Goal: Task Accomplishment & Management: Manage account settings

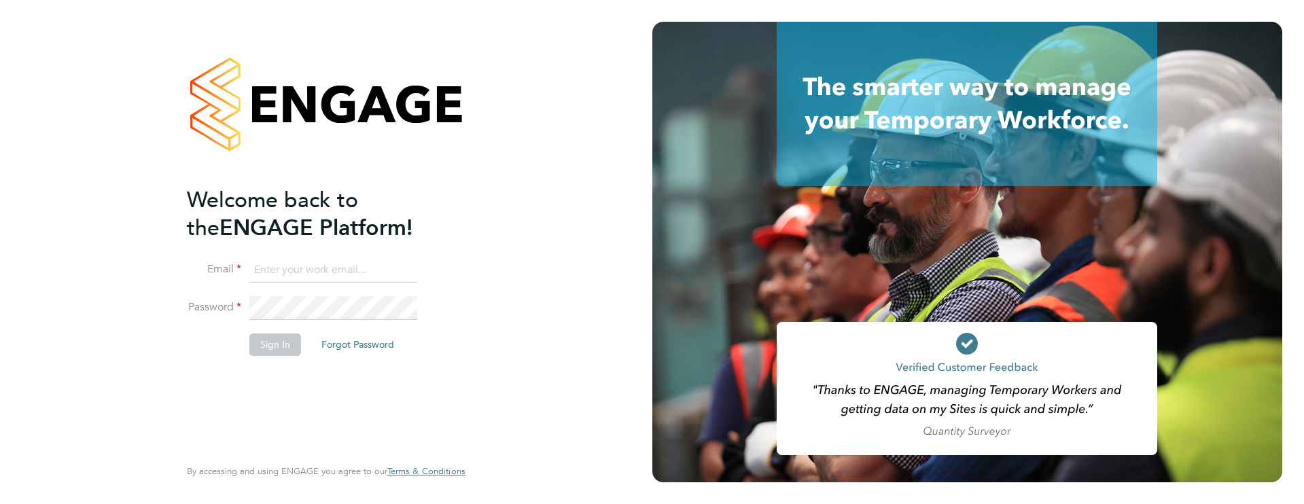
type input "james.farrington@huntereducation.co.uk"
click at [280, 341] on button "Sign In" at bounding box center [275, 345] width 52 height 22
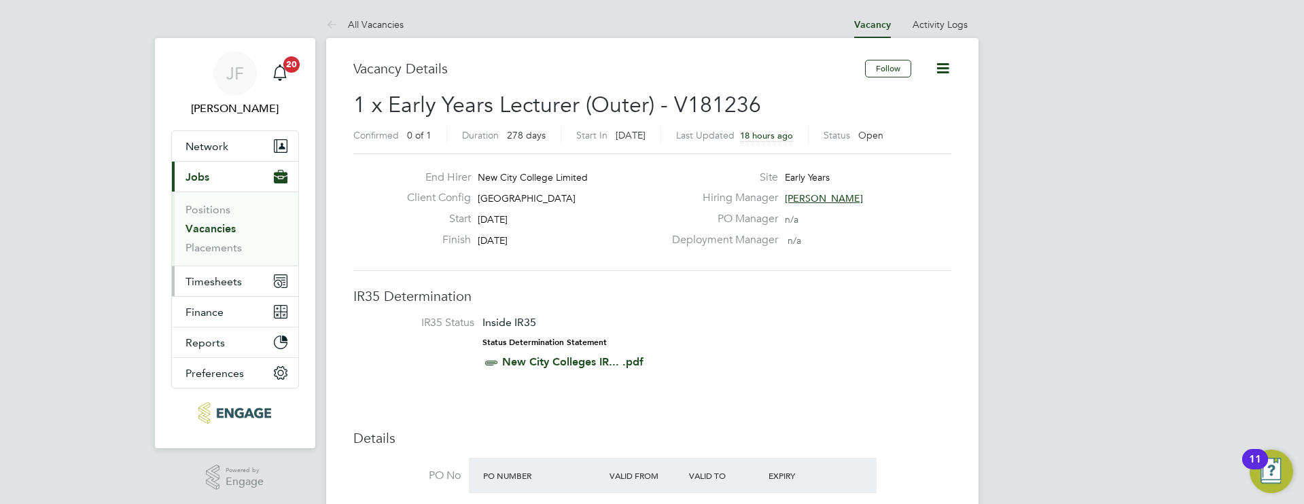
click at [231, 281] on span "Timesheets" at bounding box center [214, 281] width 56 height 13
click at [232, 279] on span "Timesheets" at bounding box center [214, 281] width 56 height 13
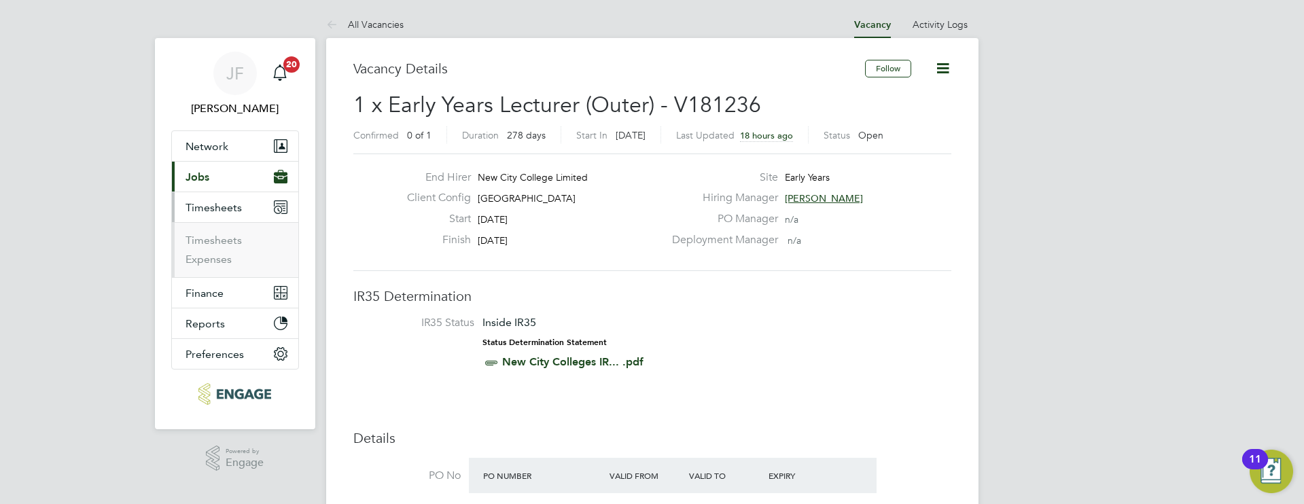
click at [234, 249] on li "Timesheets" at bounding box center [237, 243] width 102 height 19
click at [234, 244] on link "Timesheets" at bounding box center [214, 240] width 56 height 13
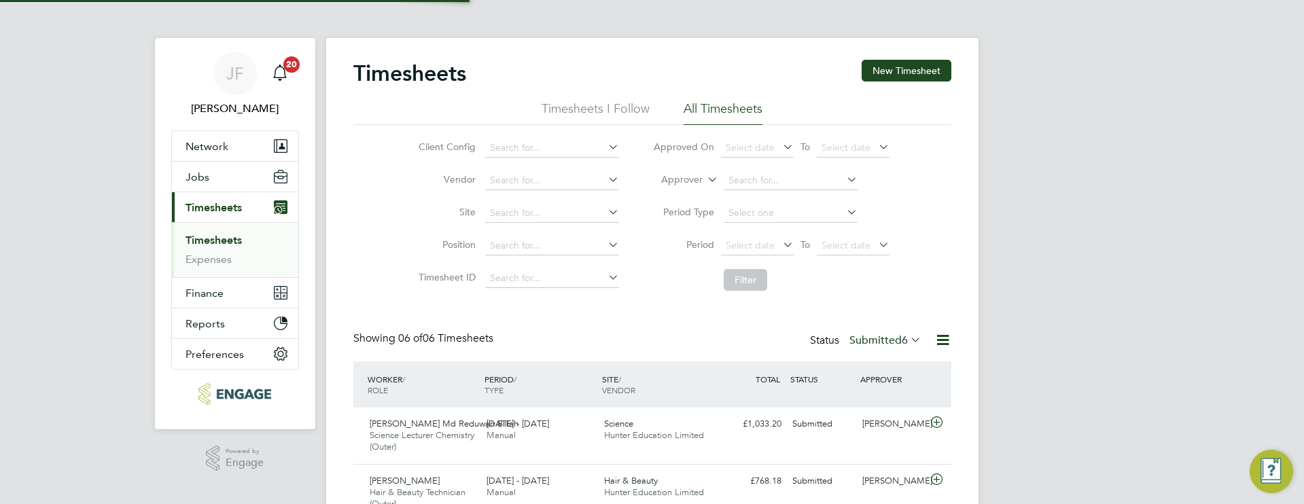
scroll to position [7, 7]
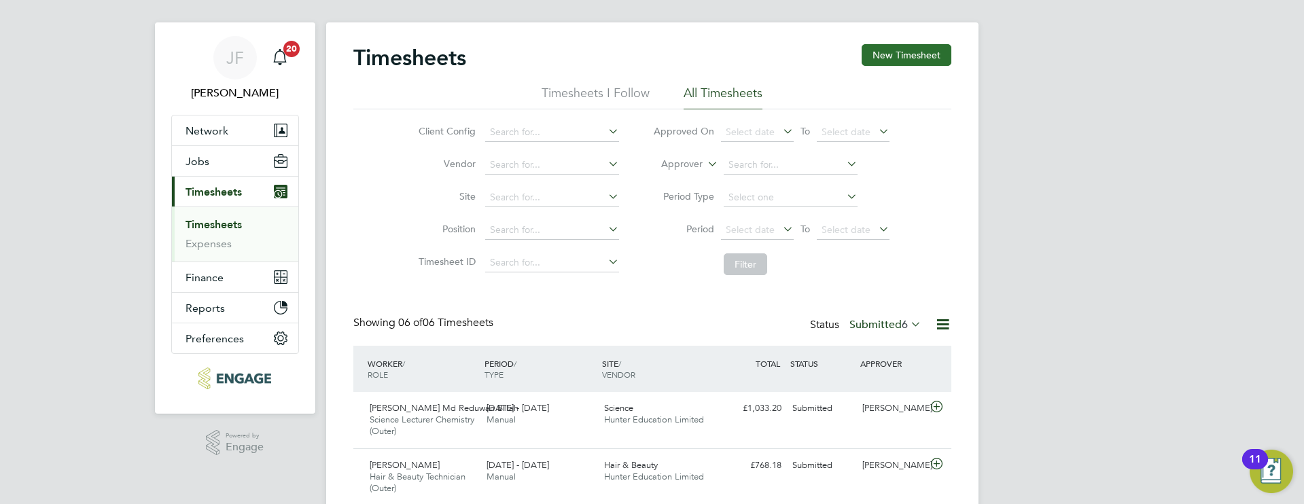
click at [919, 59] on button "New Timesheet" at bounding box center [907, 55] width 90 height 22
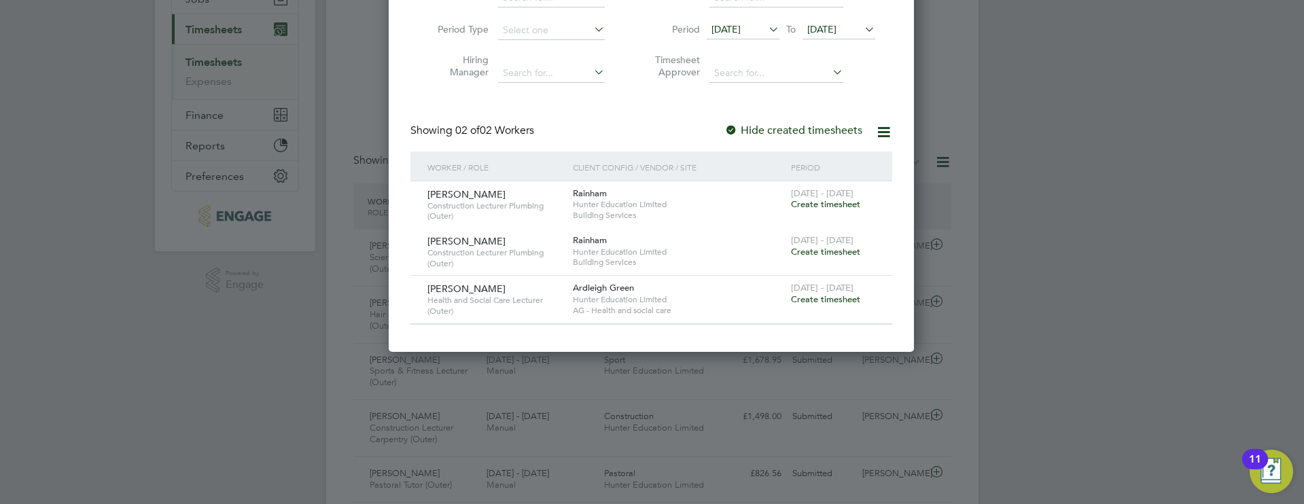
click at [766, 31] on icon at bounding box center [766, 29] width 0 height 19
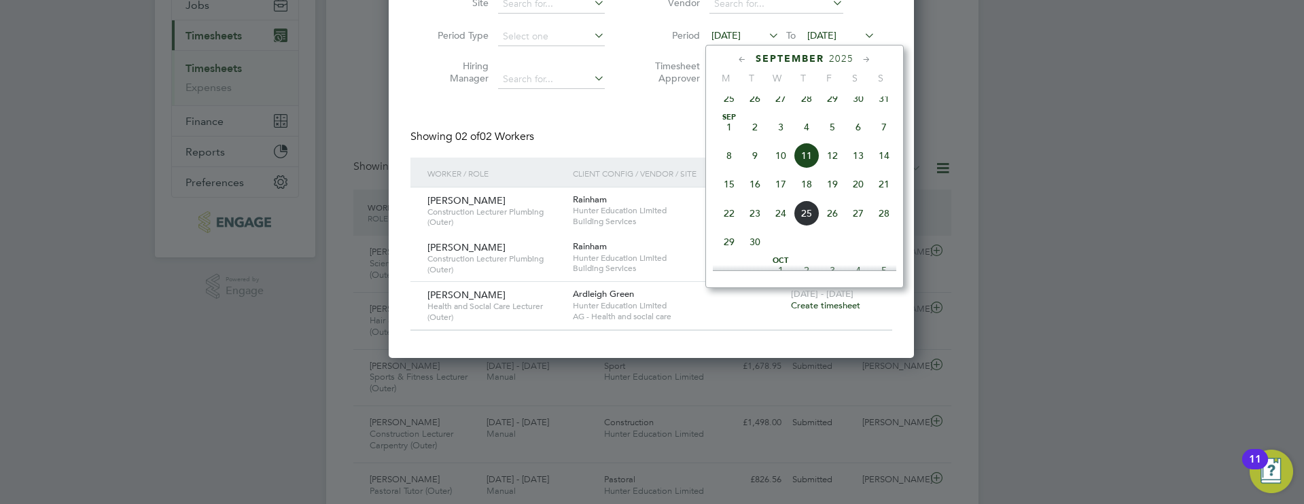
click at [730, 222] on span "22" at bounding box center [729, 213] width 26 height 26
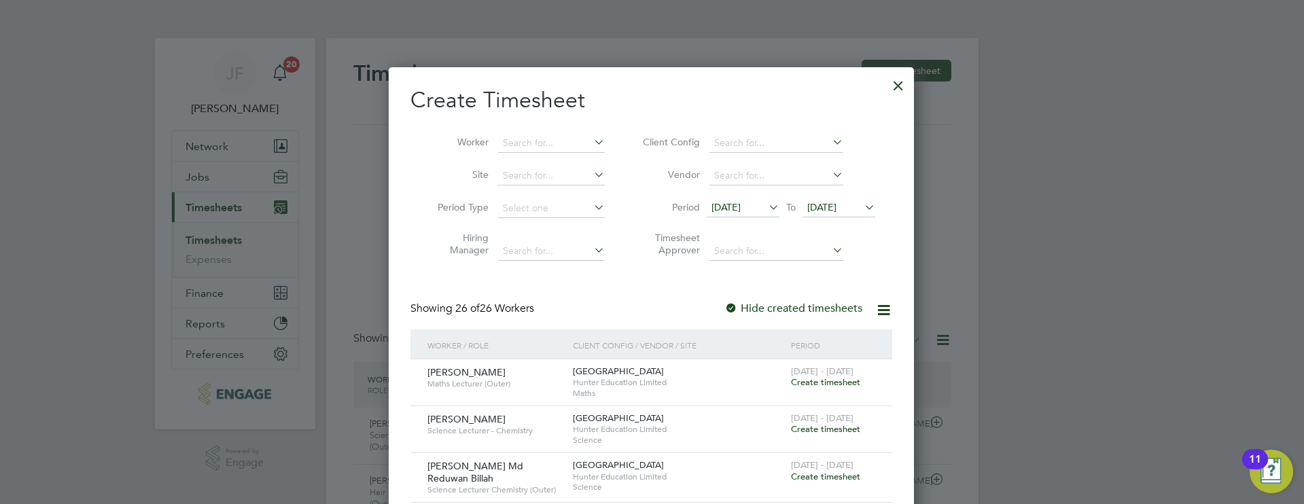
click at [838, 306] on label "Hide created timesheets" at bounding box center [793, 309] width 138 height 14
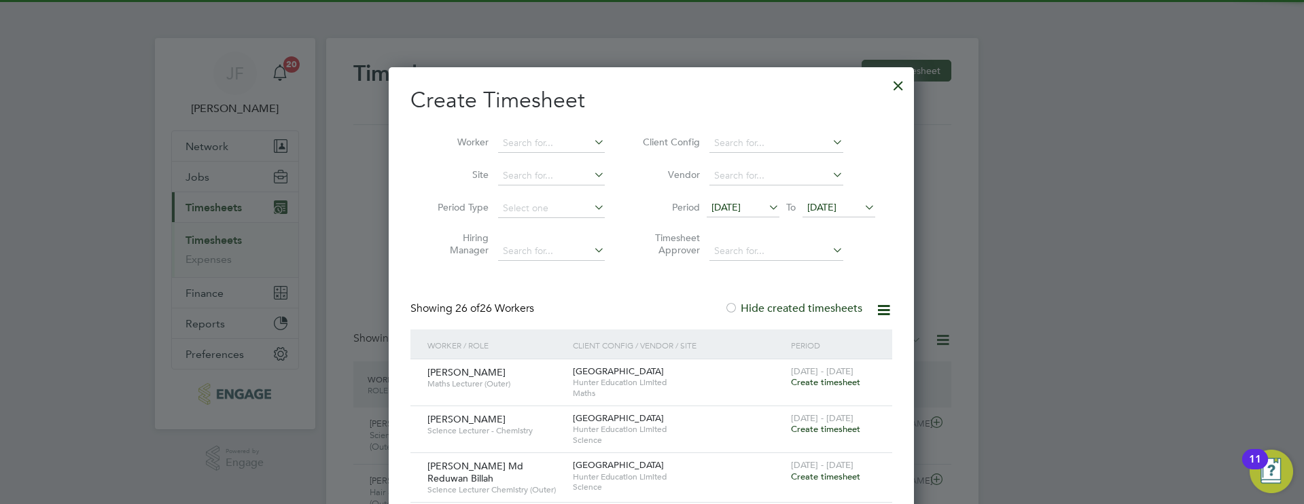
click at [841, 308] on label "Hide created timesheets" at bounding box center [793, 309] width 138 height 14
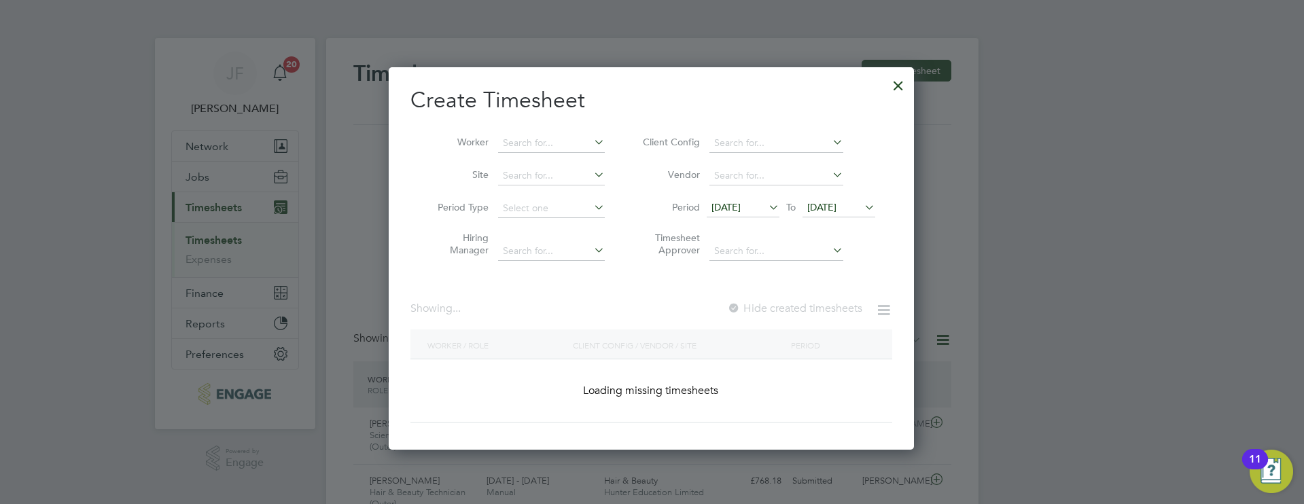
click at [877, 307] on icon at bounding box center [883, 310] width 17 height 17
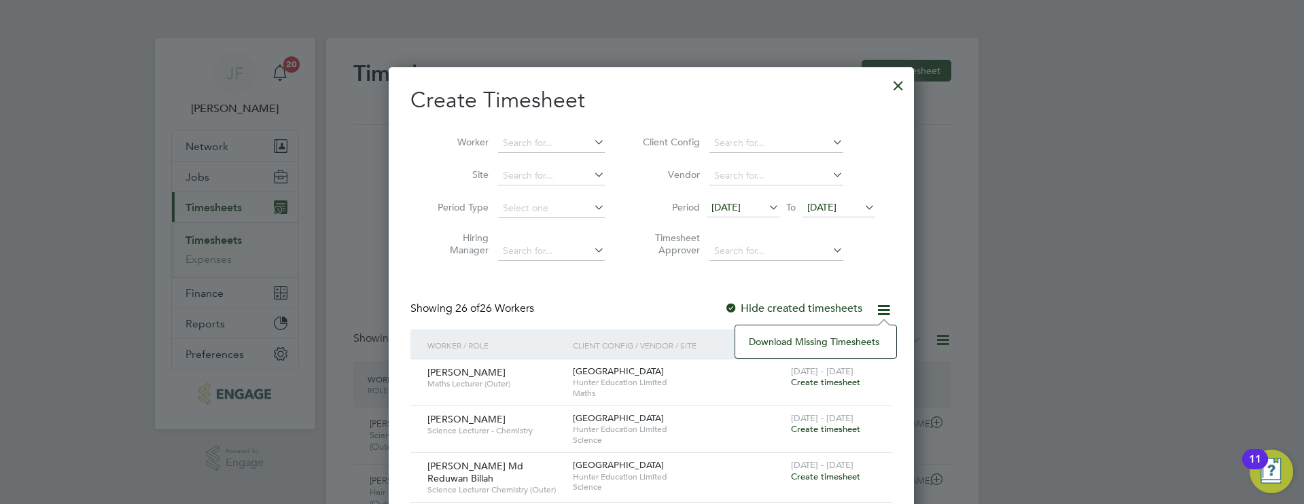
click at [858, 302] on label "Hide created timesheets" at bounding box center [793, 309] width 138 height 14
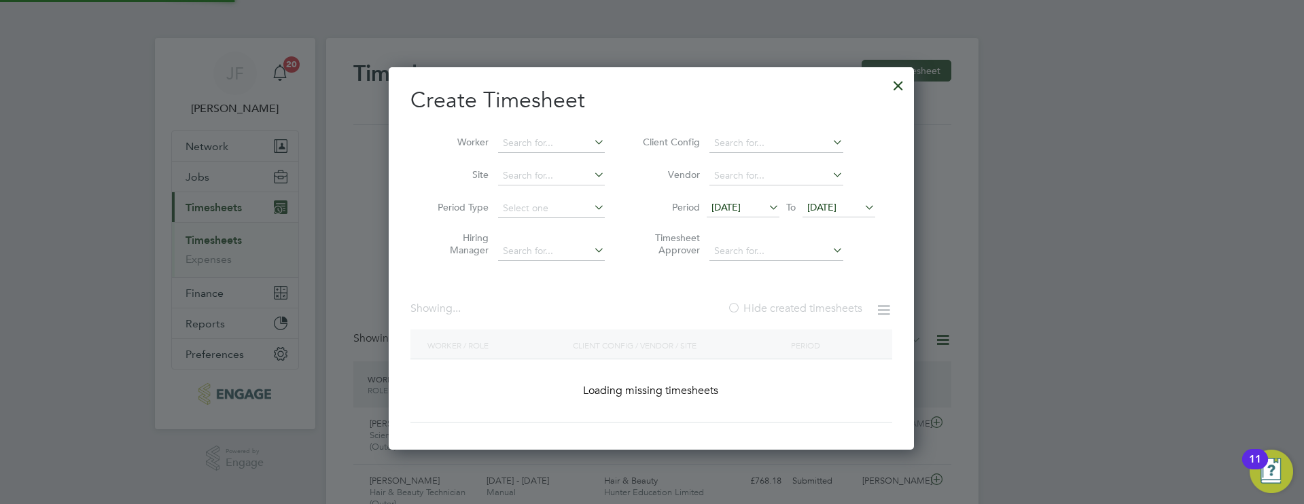
click at [899, 92] on div at bounding box center [898, 82] width 24 height 24
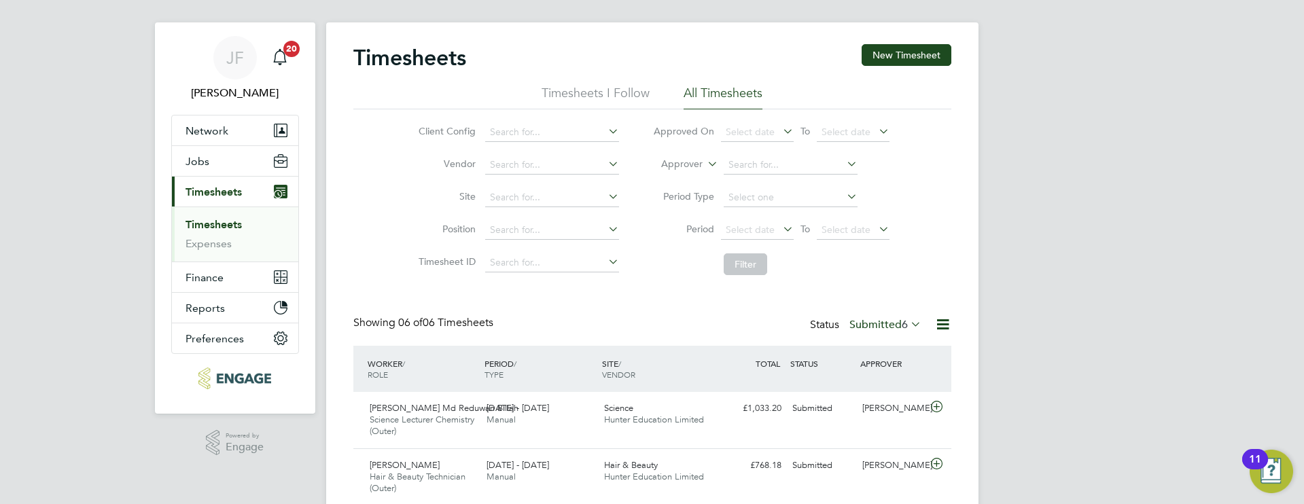
click at [882, 323] on label "Submitted 6" at bounding box center [885, 325] width 72 height 14
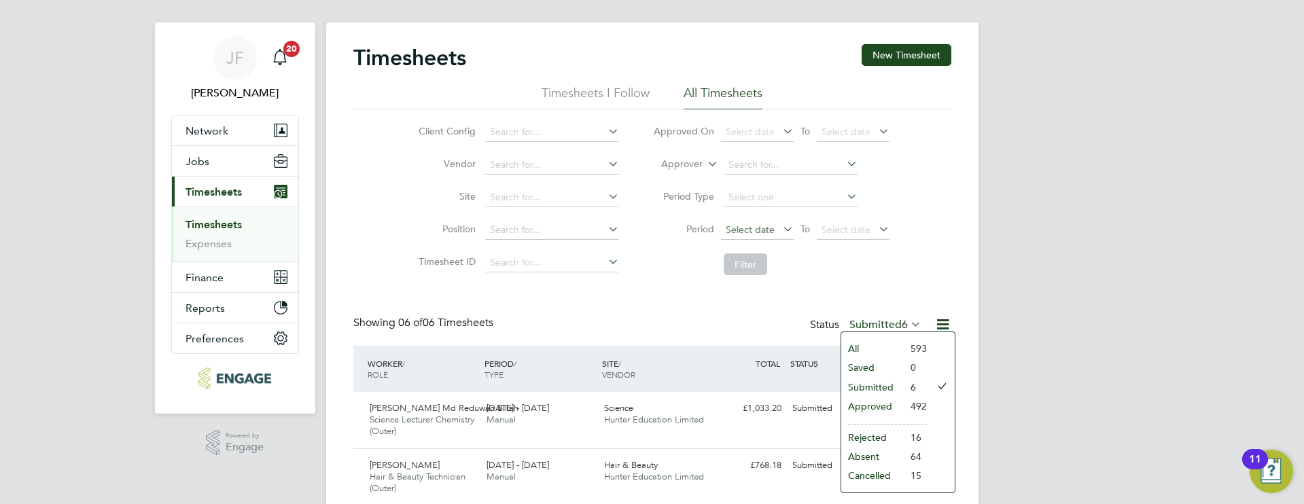
click at [758, 231] on span "Select date" at bounding box center [750, 230] width 49 height 12
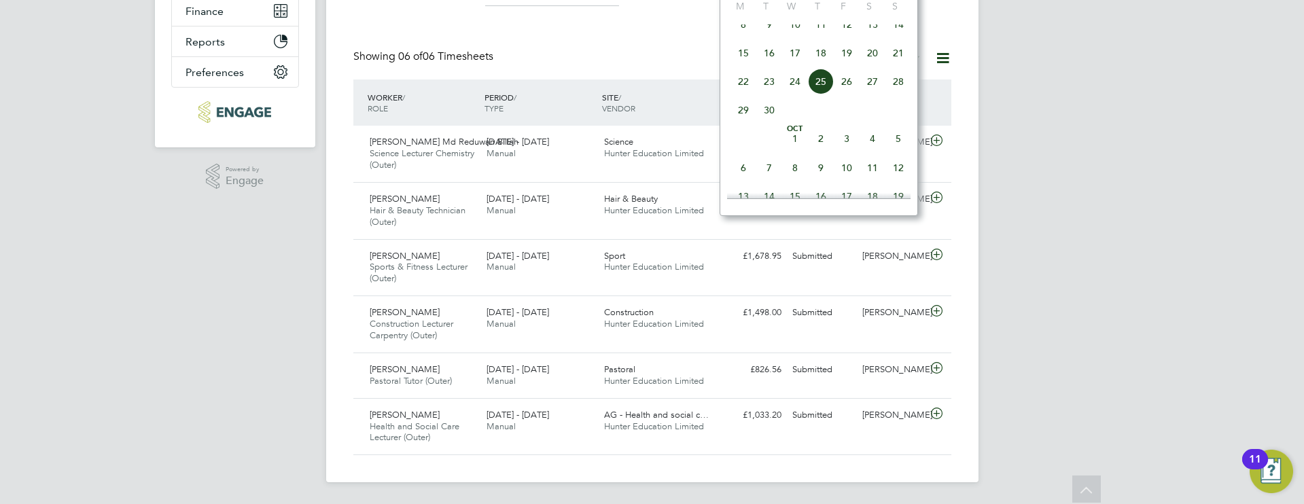
click at [158, 269] on div "JF James Farrington Notifications 20 Applications: Network Team Members Busines…" at bounding box center [652, 111] width 1304 height 786
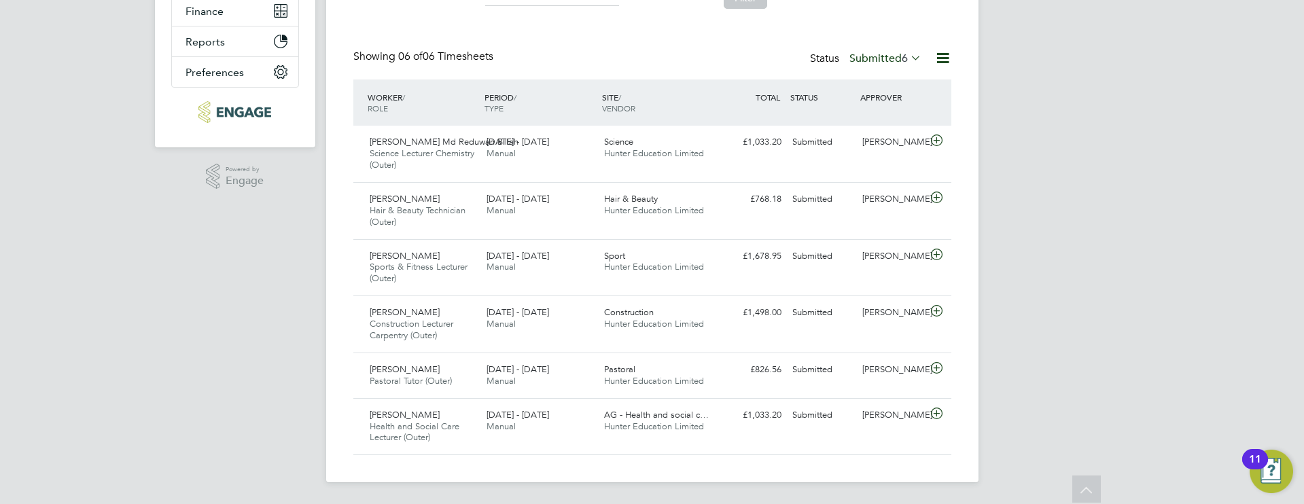
click at [902, 58] on span "6" at bounding box center [905, 59] width 6 height 14
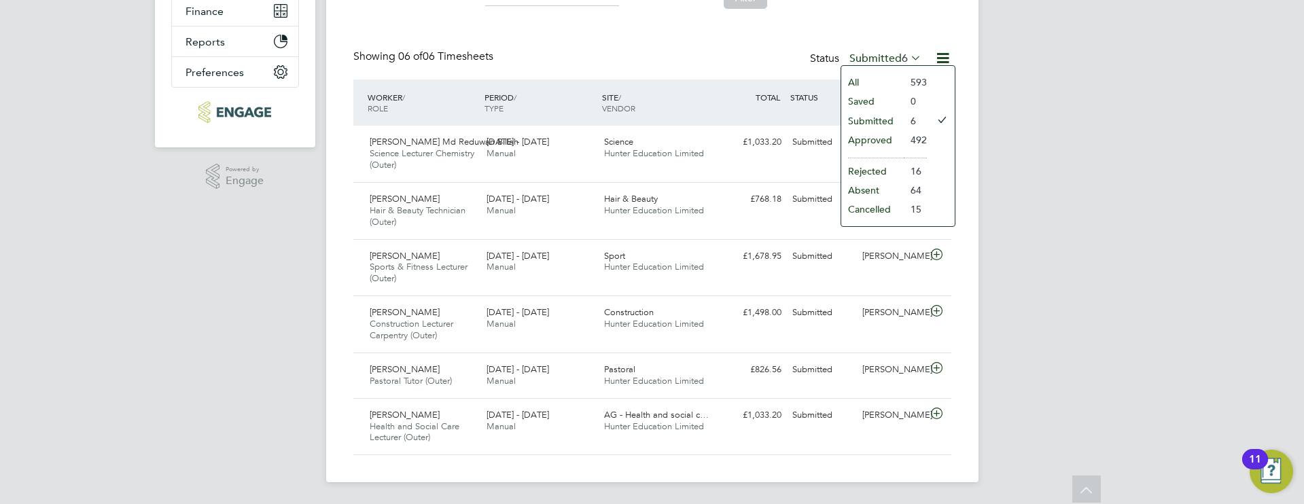
click at [874, 139] on li "Approved" at bounding box center [872, 139] width 63 height 19
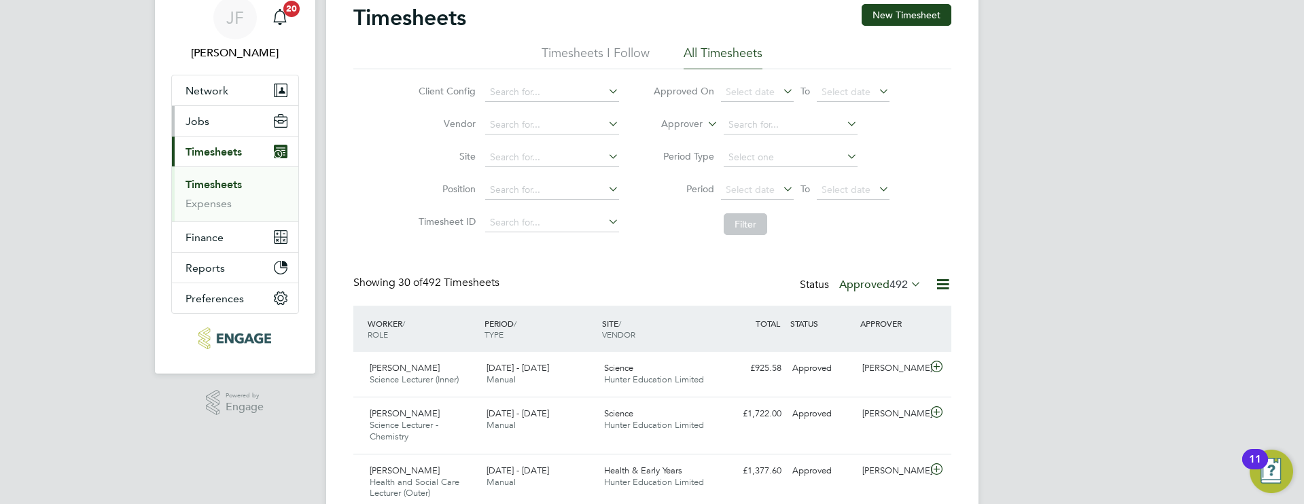
click at [223, 124] on button "Jobs" at bounding box center [235, 121] width 126 height 30
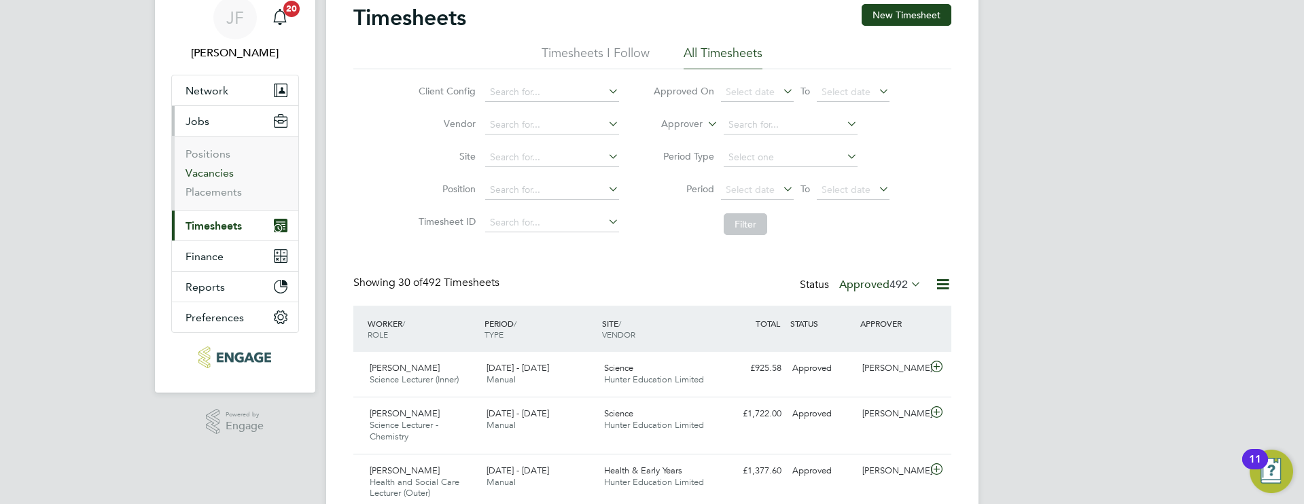
click at [217, 174] on link "Vacancies" at bounding box center [210, 172] width 48 height 13
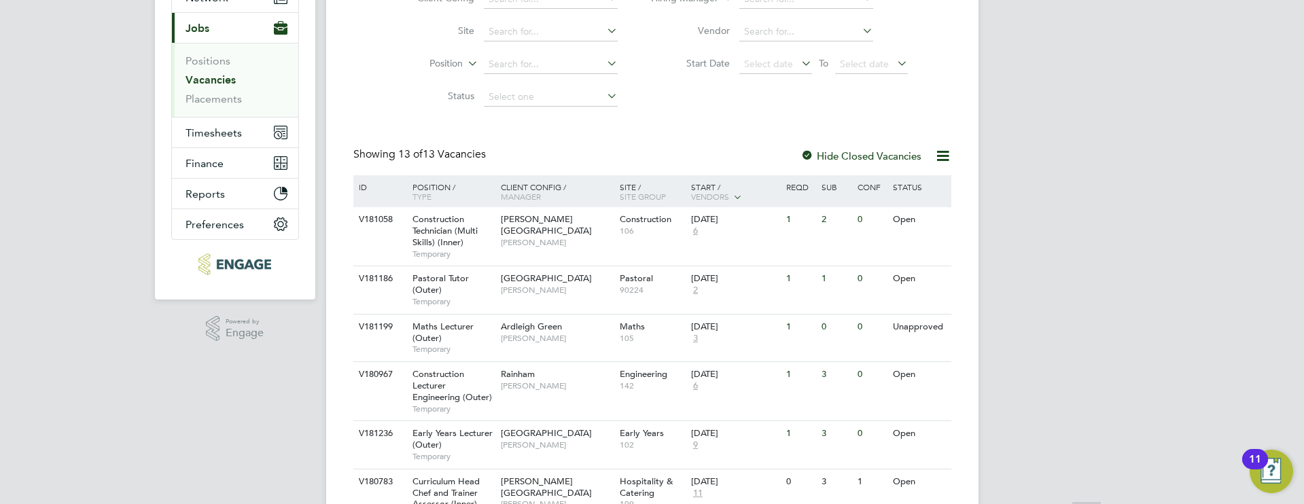
scroll to position [150, 0]
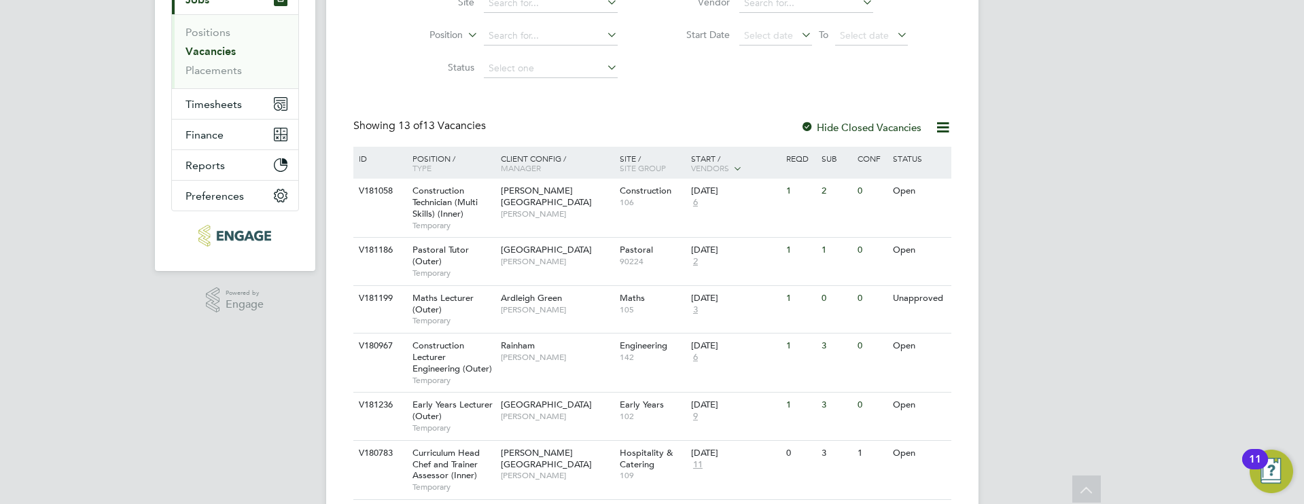
scroll to position [179, 0]
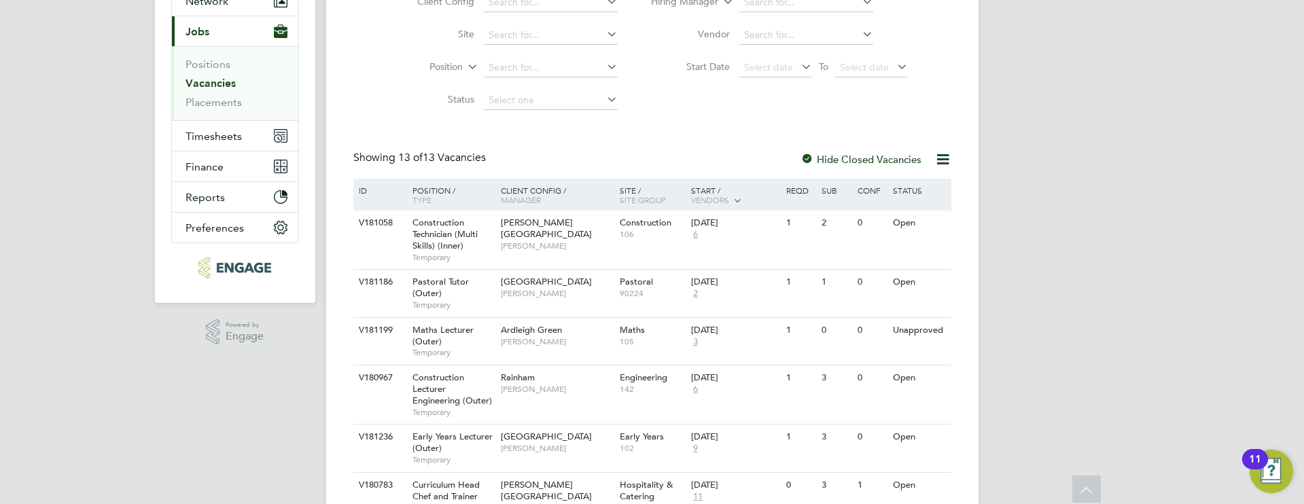
scroll to position [185, 0]
